Goal: Information Seeking & Learning: Find specific fact

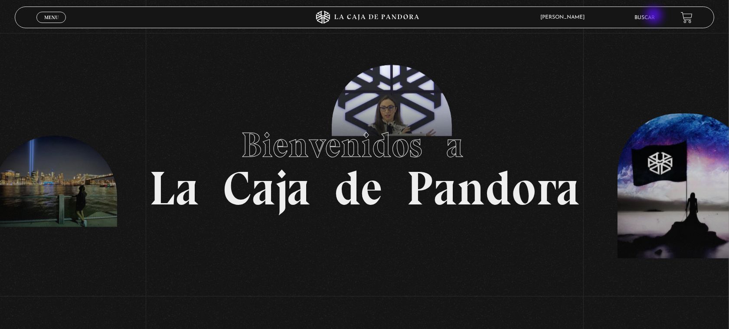
click at [655, 16] on link "Buscar" at bounding box center [645, 17] width 20 height 5
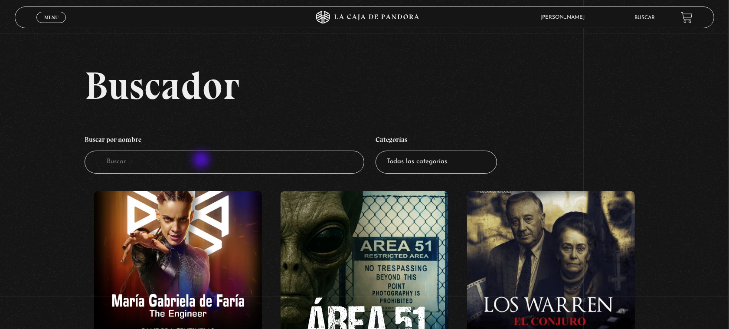
click at [202, 161] on input "Buscador" at bounding box center [225, 162] width 280 height 23
type input "fara"
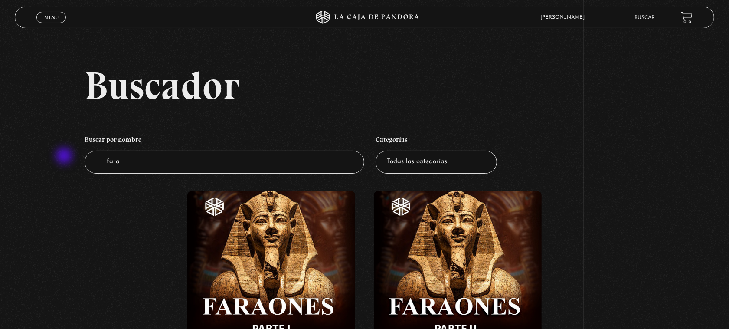
scroll to position [54, 0]
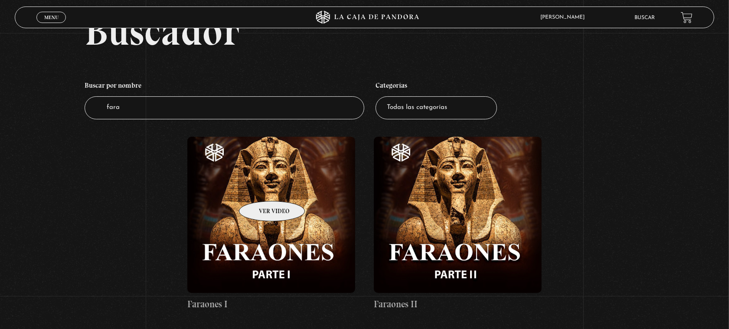
click at [261, 188] on figure at bounding box center [271, 215] width 168 height 156
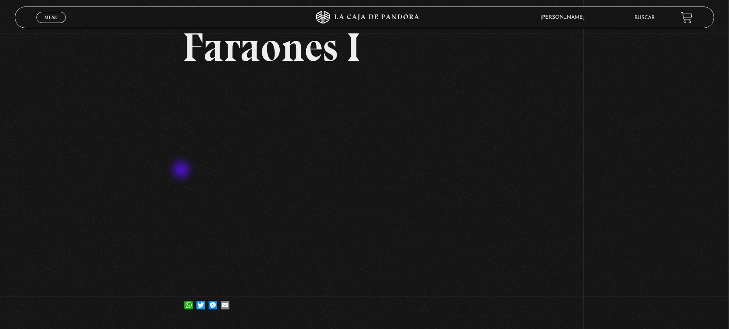
scroll to position [54, 0]
